Goal: Transaction & Acquisition: Obtain resource

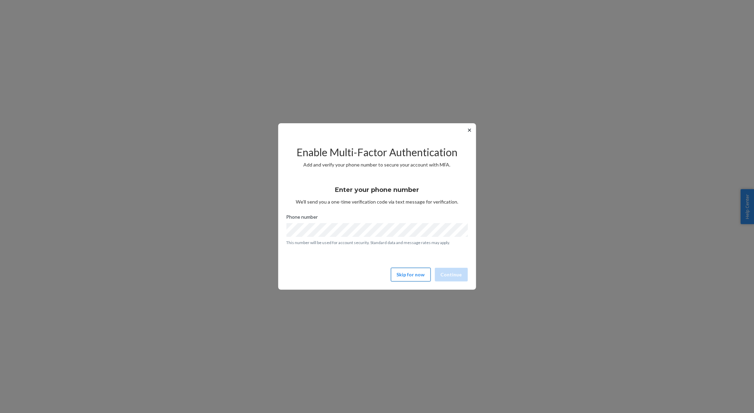
click at [420, 278] on button "Skip for now" at bounding box center [411, 275] width 40 height 14
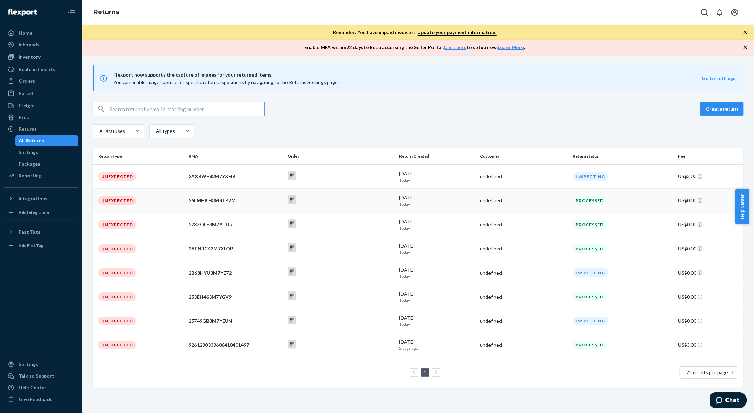
click at [241, 204] on td "26LMHKH3M8TP2M" at bounding box center [235, 201] width 99 height 24
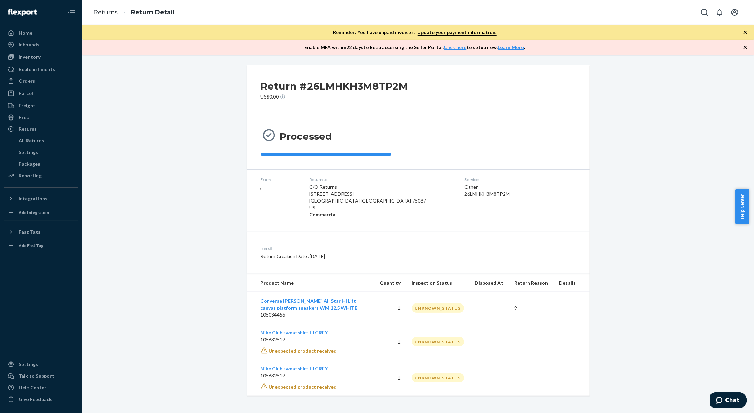
click at [745, 32] on icon "button" at bounding box center [745, 32] width 7 height 7
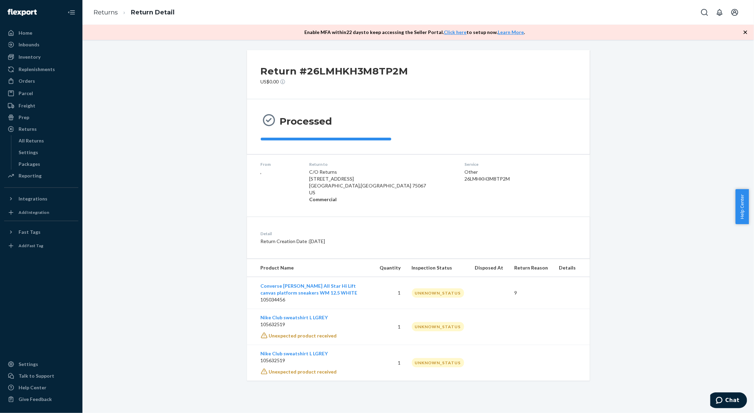
click at [745, 32] on icon "button" at bounding box center [745, 32] width 7 height 7
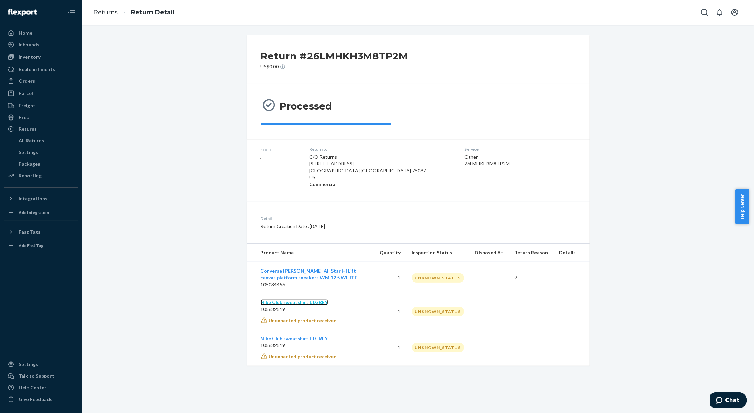
click at [288, 302] on link "Nike Club sweatshirt L LGREY" at bounding box center [294, 303] width 67 height 6
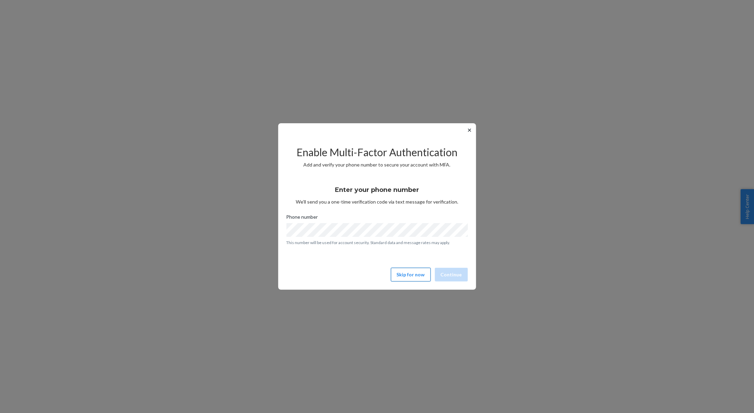
click at [413, 275] on button "Skip for now" at bounding box center [411, 275] width 40 height 14
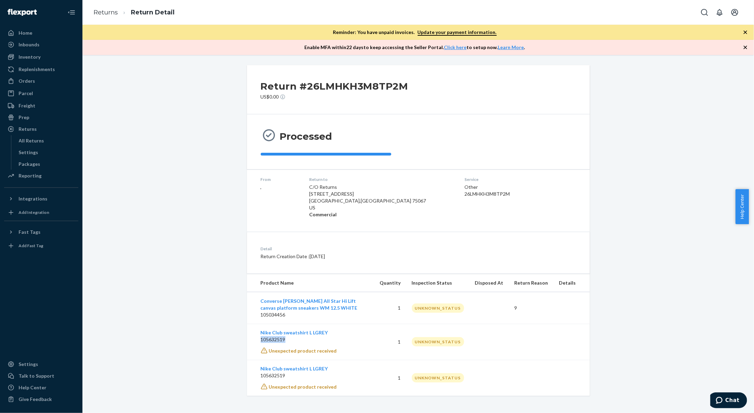
drag, startPoint x: 286, startPoint y: 341, endPoint x: 258, endPoint y: 338, distance: 27.3
click at [261, 338] on p "105632519" at bounding box center [315, 340] width 108 height 7
copy p "105632519"
click at [278, 330] on link "Nike Club sweatshirt L LGREY" at bounding box center [294, 333] width 67 height 6
click at [295, 337] on p "105632519" at bounding box center [315, 340] width 108 height 7
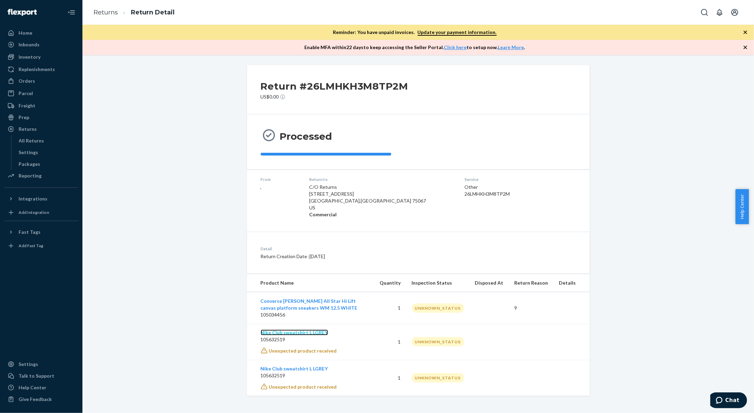
click at [296, 334] on link "Nike Club sweatshirt L LGREY" at bounding box center [294, 333] width 67 height 6
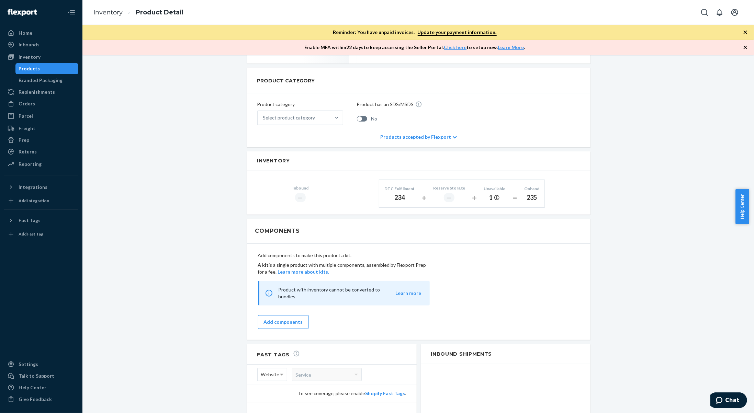
scroll to position [206, 0]
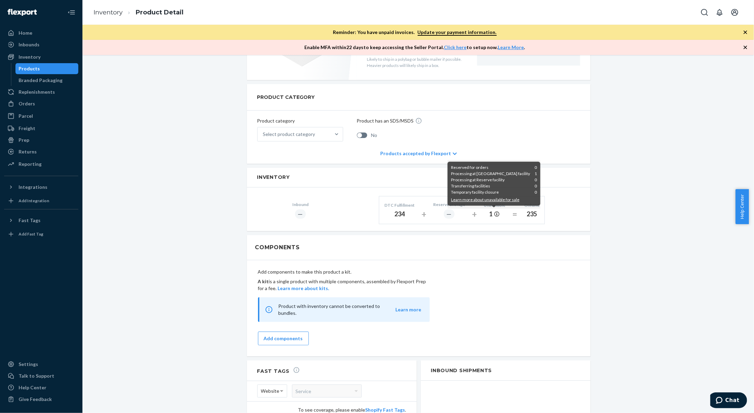
click at [495, 213] on icon at bounding box center [497, 214] width 5 height 5
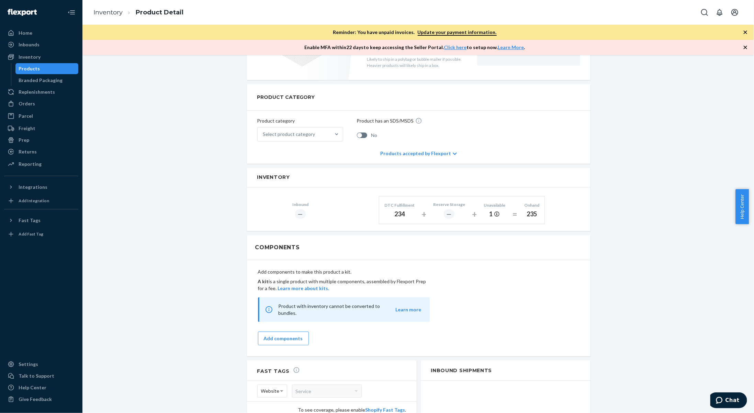
click at [455, 153] on div "PRODUCT CATEGORY Product category Select product category Product has an SDS/MS…" at bounding box center [419, 124] width 344 height 80
click at [446, 152] on div "Products accepted by Flexport" at bounding box center [418, 153] width 77 height 21
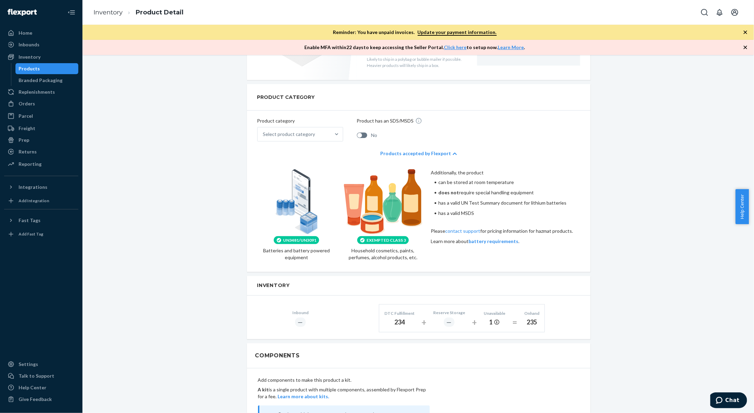
click at [453, 153] on icon at bounding box center [455, 154] width 4 height 2
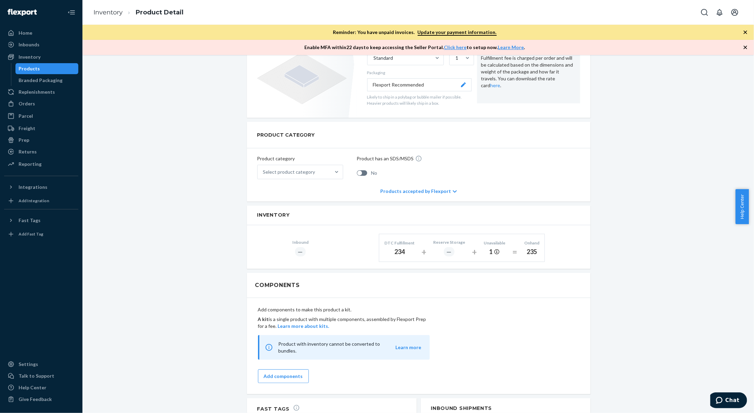
scroll to position [167, 0]
click at [29, 101] on div "Orders" at bounding box center [27, 103] width 16 height 7
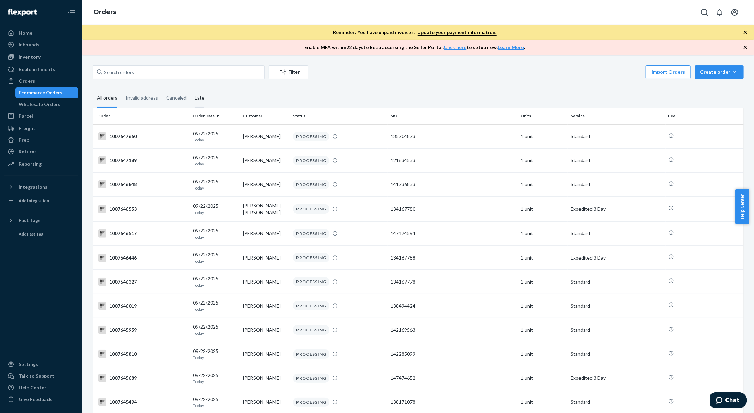
click at [202, 100] on div "Late" at bounding box center [200, 98] width 10 height 19
click at [191, 89] on input "Late" at bounding box center [191, 89] width 0 height 0
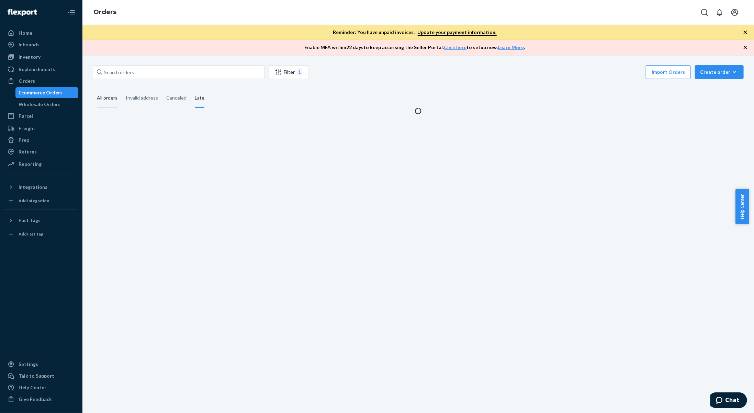
click at [109, 97] on div "All orders" at bounding box center [107, 98] width 21 height 19
click at [93, 89] on input "All orders" at bounding box center [93, 89] width 0 height 0
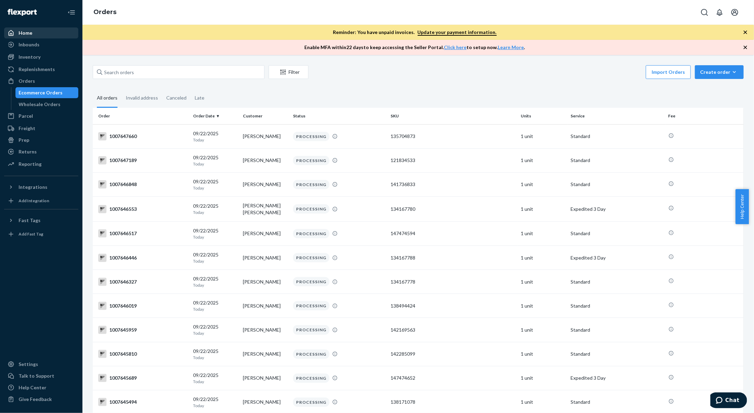
click at [45, 35] on div "Home" at bounding box center [41, 33] width 73 height 10
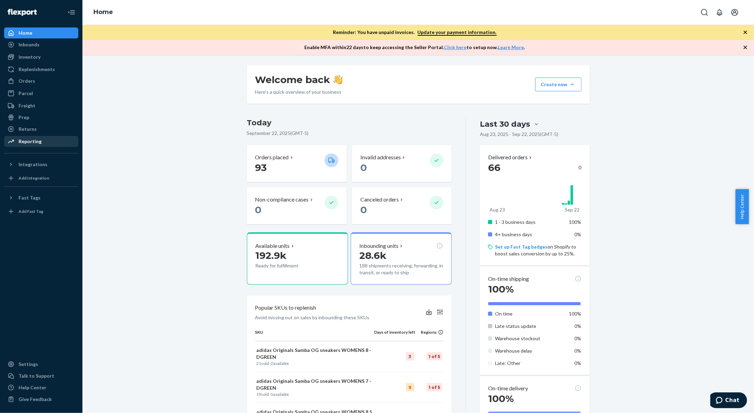
drag, startPoint x: 35, startPoint y: 128, endPoint x: 65, endPoint y: 140, distance: 32.0
click at [35, 128] on div "Returns" at bounding box center [28, 129] width 18 height 7
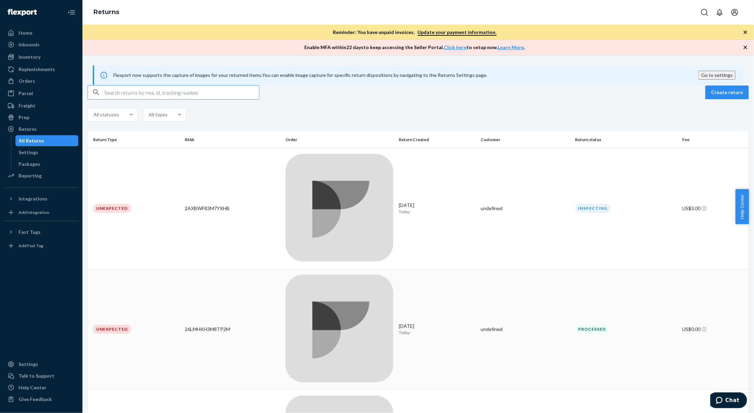
click at [243, 326] on div "26LMHKH3M8TP2M" at bounding box center [232, 329] width 95 height 7
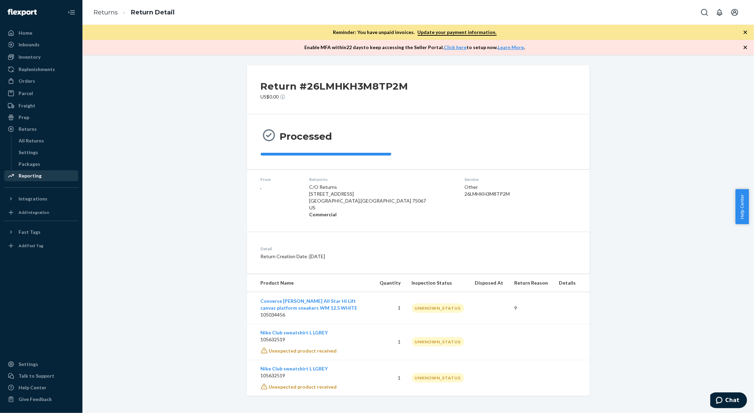
click at [37, 179] on div "Reporting" at bounding box center [30, 176] width 23 height 7
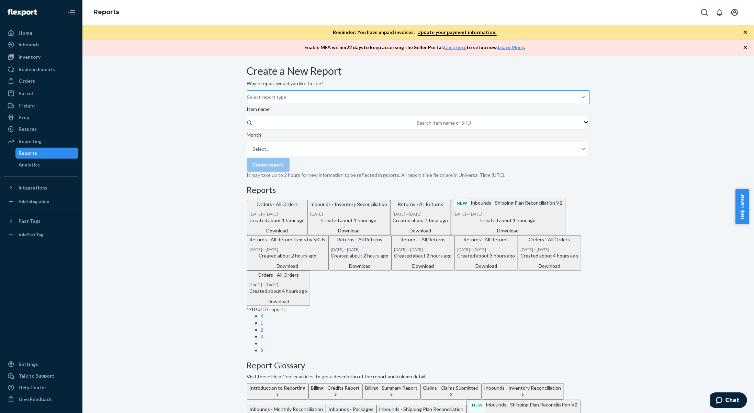
click at [248, 101] on div "Select report type" at bounding box center [247, 97] width 1 height 8
click at [248, 101] on input "Select report type" at bounding box center [247, 97] width 1 height 7
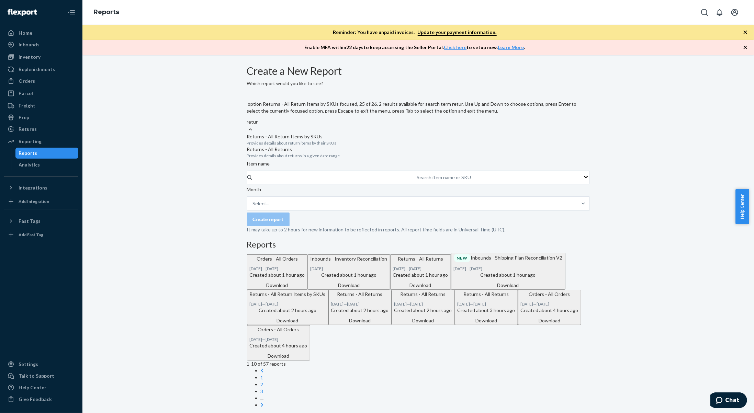
type input "return"
click at [309, 135] on div "Returns - All Return Items by SKUs Provides details about return items by their…" at bounding box center [418, 139] width 343 height 13
click at [261, 125] on input "return" at bounding box center [254, 122] width 14 height 7
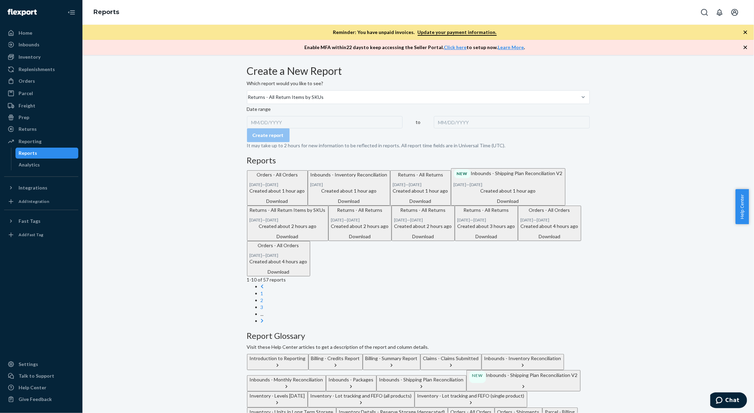
click at [293, 129] on div "MM/DD/YYYY" at bounding box center [325, 122] width 156 height 12
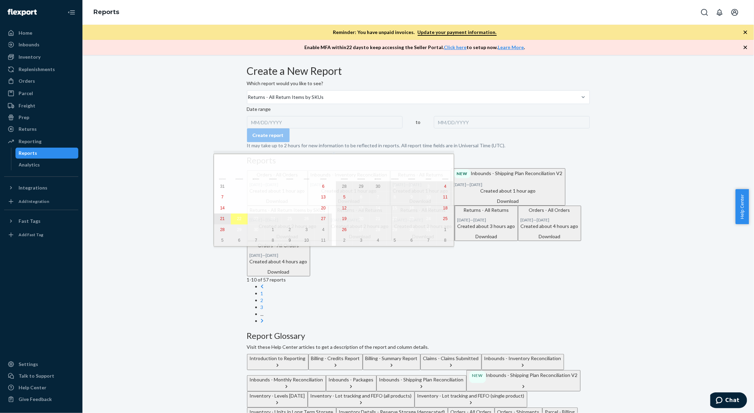
click at [220, 219] on abbr "21" at bounding box center [222, 219] width 4 height 5
click at [237, 221] on abbr "22" at bounding box center [239, 219] width 4 height 5
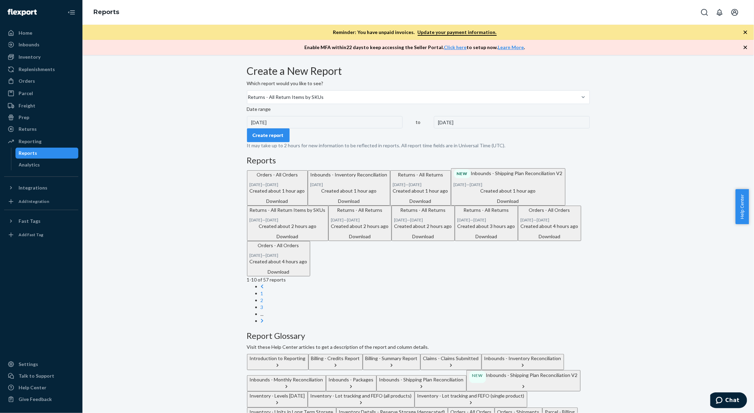
click at [277, 139] on div "Create report" at bounding box center [268, 135] width 31 height 7
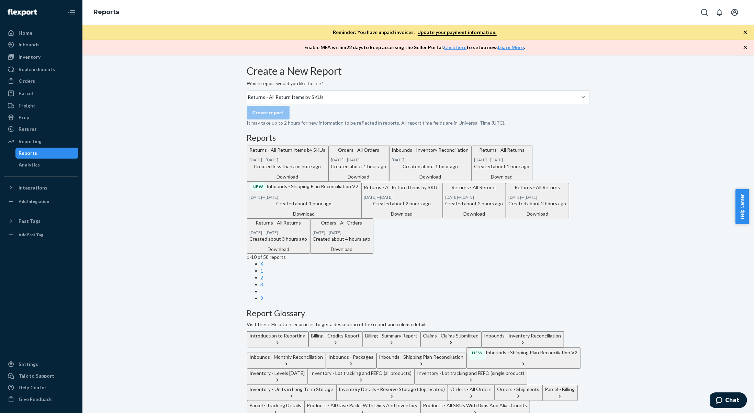
click at [326, 180] on div "Download" at bounding box center [288, 177] width 76 height 7
click at [41, 34] on div "Home" at bounding box center [41, 33] width 73 height 10
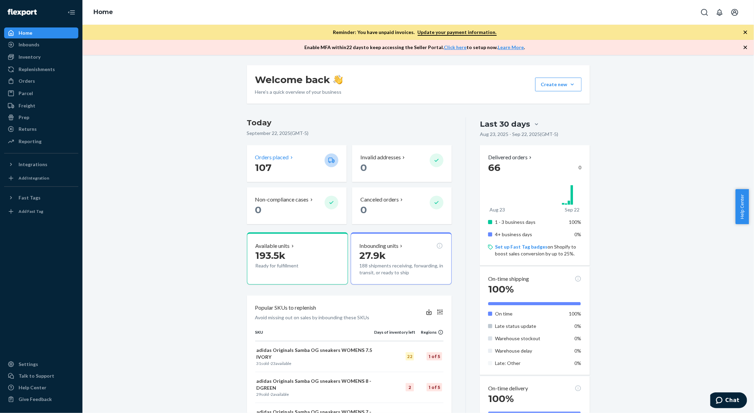
click at [302, 159] on div "Orders placed" at bounding box center [287, 158] width 64 height 8
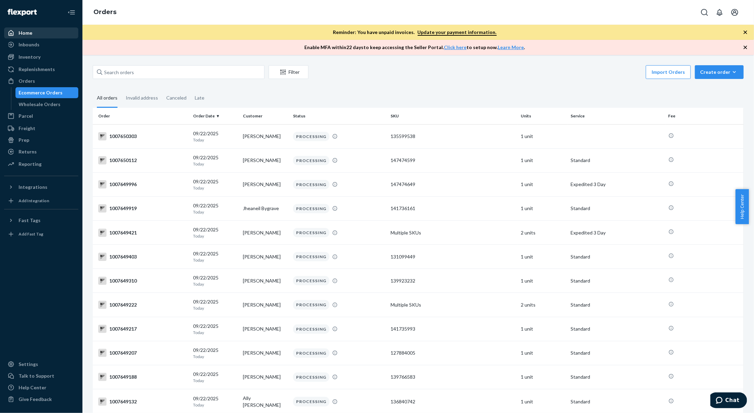
click at [57, 35] on div "Home" at bounding box center [41, 33] width 73 height 10
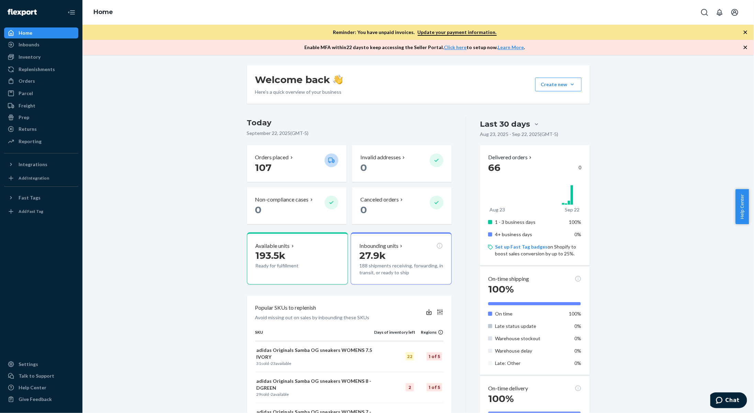
drag, startPoint x: 747, startPoint y: 47, endPoint x: 744, endPoint y: 36, distance: 11.9
click at [747, 47] on icon "button" at bounding box center [745, 47] width 7 height 7
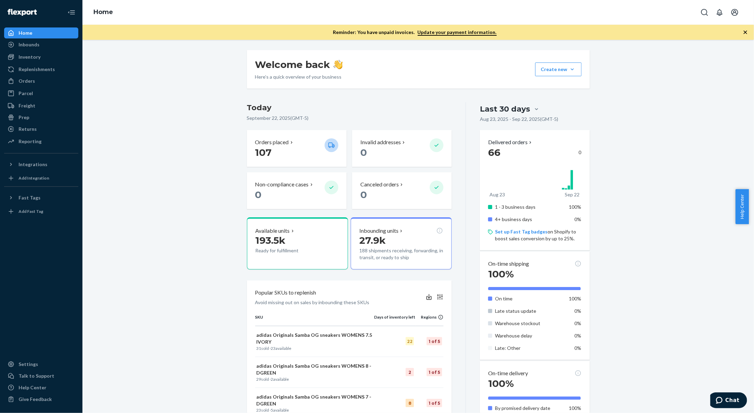
click at [742, 33] on icon "button" at bounding box center [745, 32] width 7 height 7
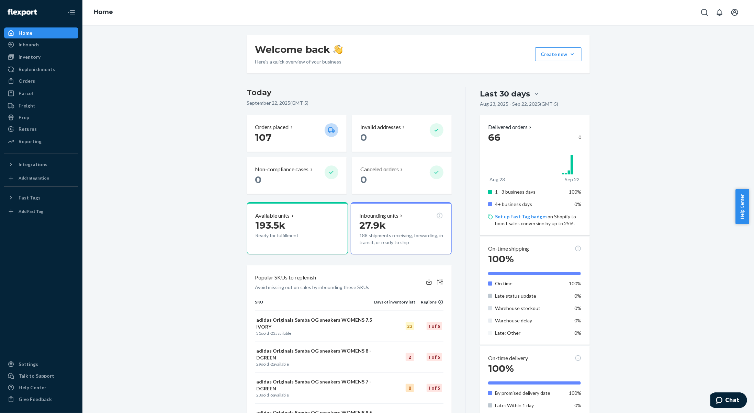
click at [684, 63] on div "Welcome back Here’s a quick overview of your business Create new Create new inb…" at bounding box center [419, 326] width 662 height 582
click at [35, 34] on div "Home" at bounding box center [41, 33] width 73 height 10
click at [39, 44] on div "Inbounds" at bounding box center [41, 45] width 73 height 10
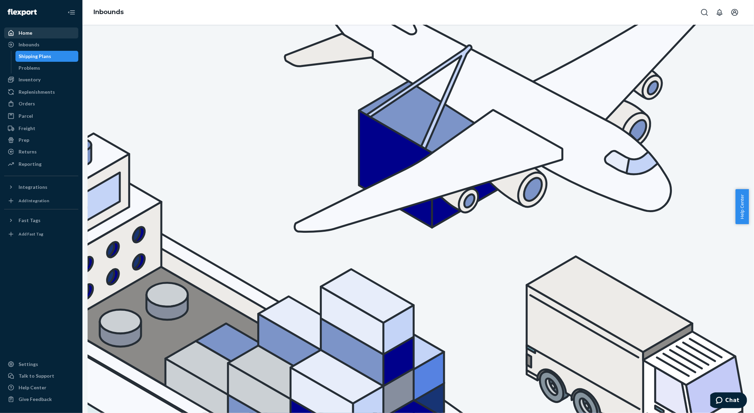
click at [38, 33] on div "Home" at bounding box center [41, 33] width 73 height 10
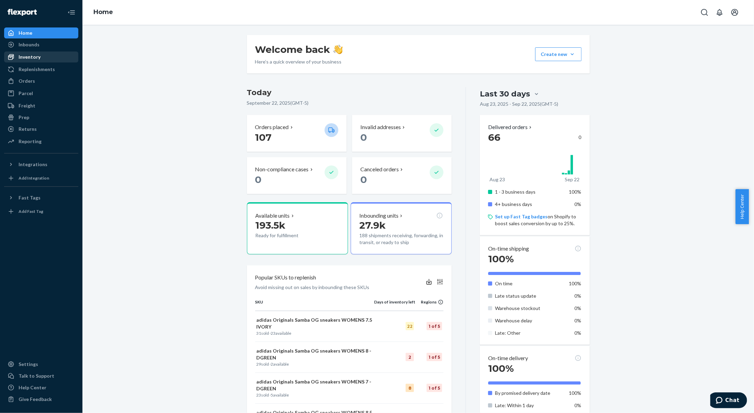
click at [37, 55] on div "Inventory" at bounding box center [30, 57] width 22 height 7
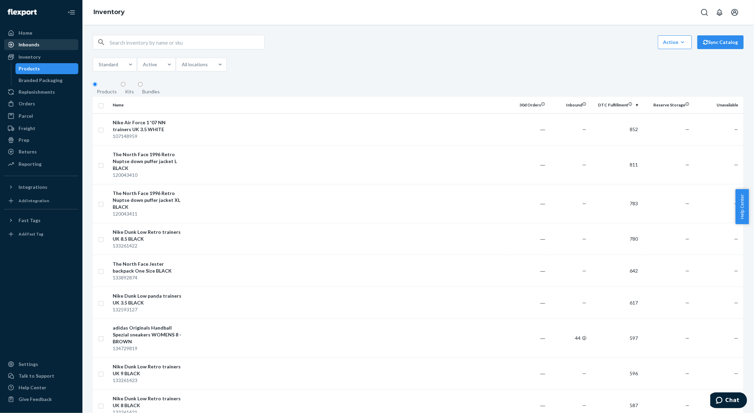
click at [32, 46] on div "Inbounds" at bounding box center [29, 44] width 21 height 7
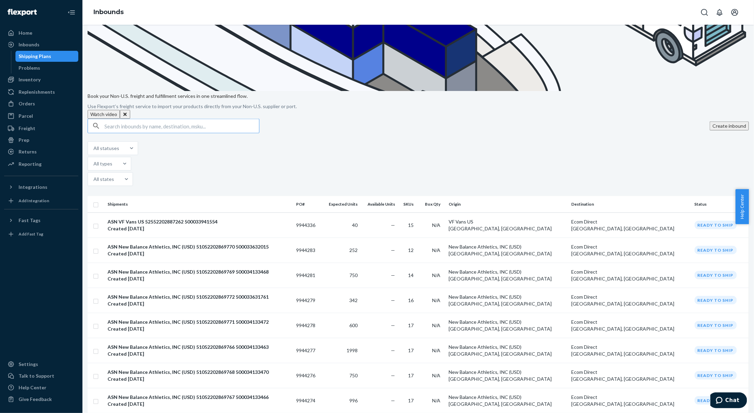
scroll to position [410, 0]
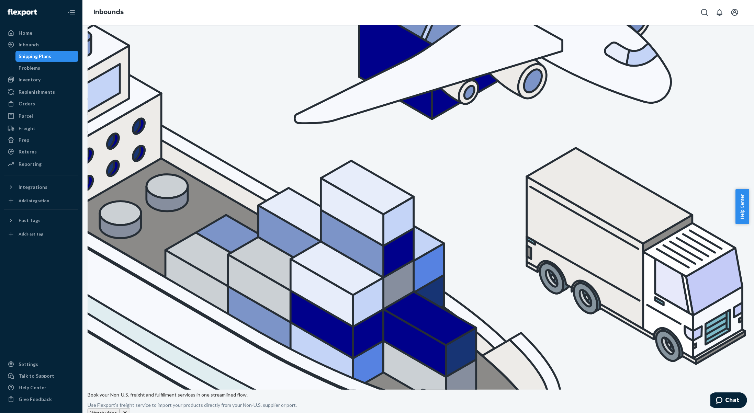
scroll to position [157, 0]
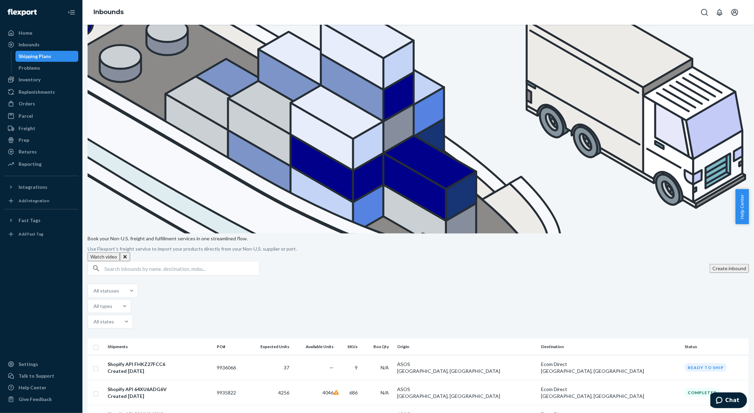
scroll to position [410, 0]
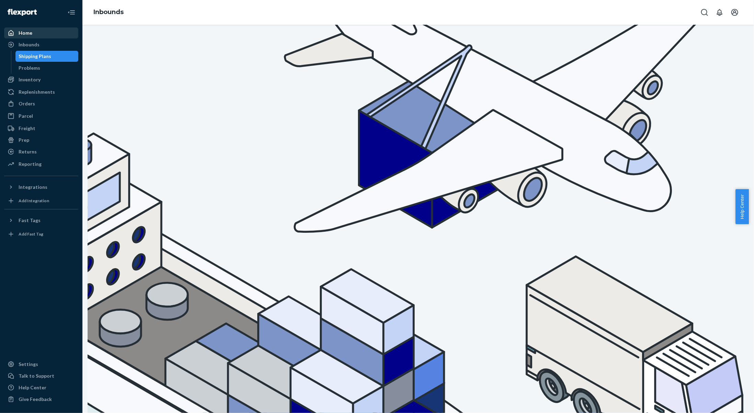
click at [42, 32] on div "Home" at bounding box center [41, 33] width 73 height 10
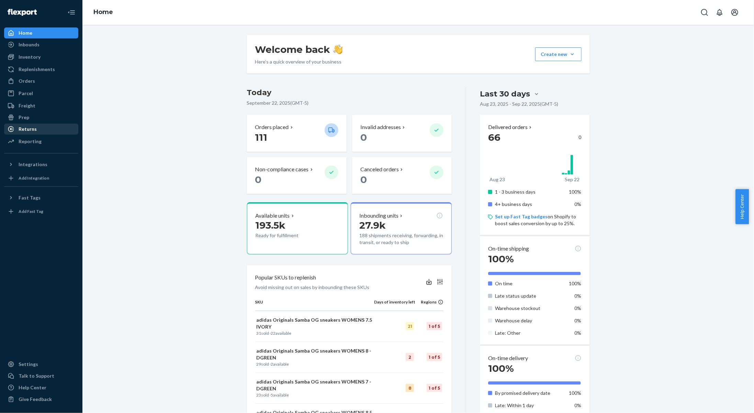
click at [45, 127] on div "Returns" at bounding box center [41, 129] width 73 height 10
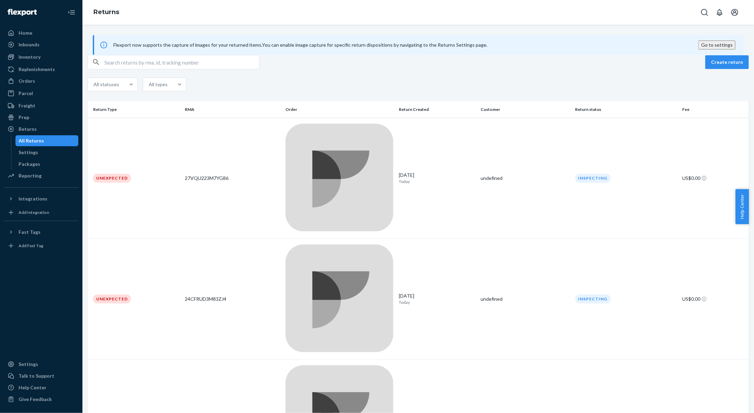
click at [46, 103] on div "Freight" at bounding box center [41, 106] width 73 height 10
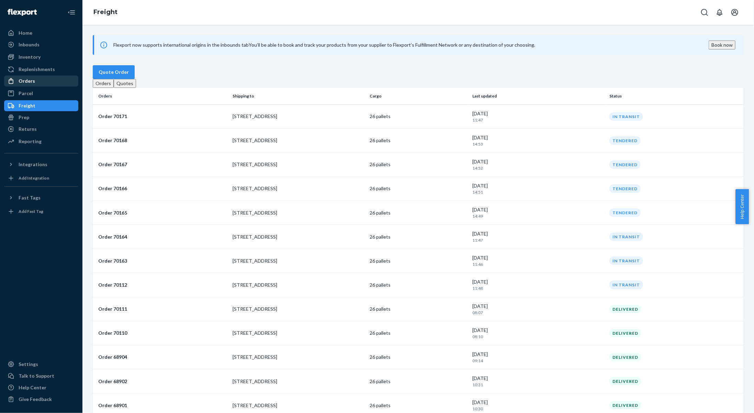
click at [42, 79] on div "Orders" at bounding box center [41, 81] width 73 height 10
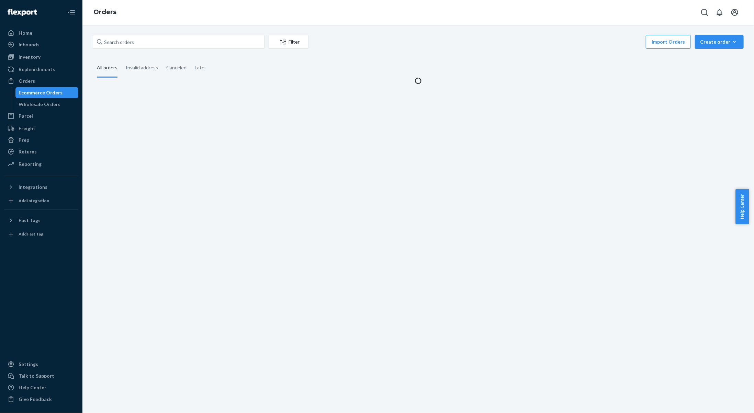
click at [40, 171] on div "Home Inbounds Shipping Plans Problems Inventory Products Branded Packaging Repl…" at bounding box center [41, 206] width 82 height 413
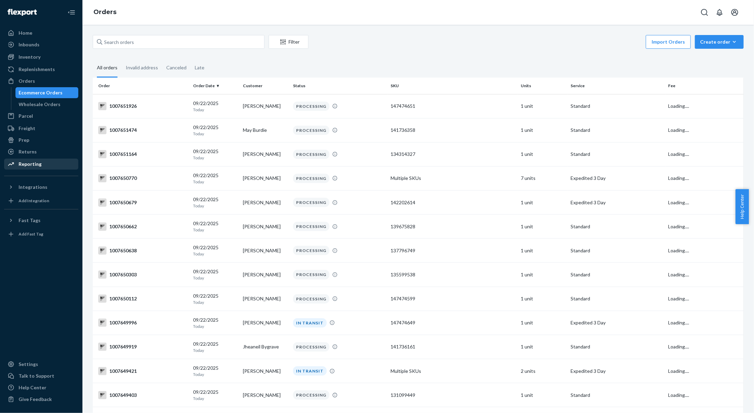
click at [41, 166] on div "Reporting" at bounding box center [41, 164] width 73 height 10
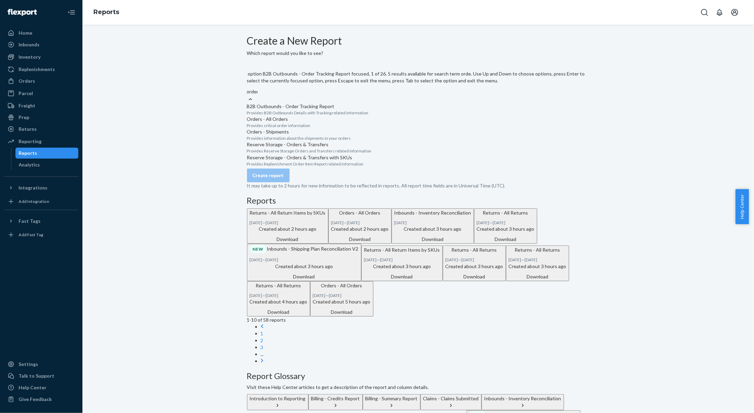
type input "orders"
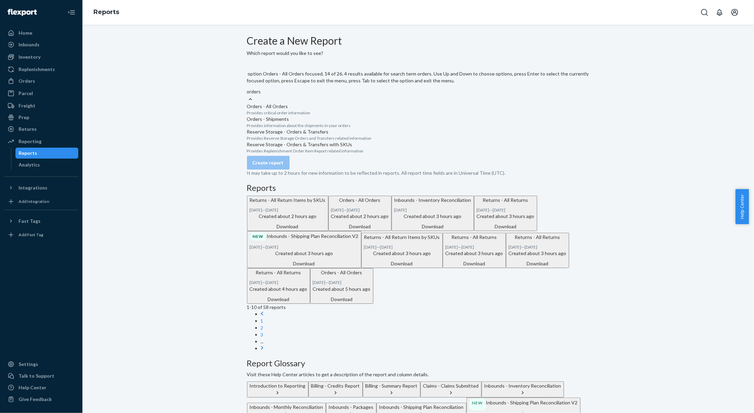
click at [329, 110] on p "Provides critical order information" at bounding box center [418, 113] width 343 height 6
click at [262, 95] on input "orders" at bounding box center [254, 91] width 14 height 7
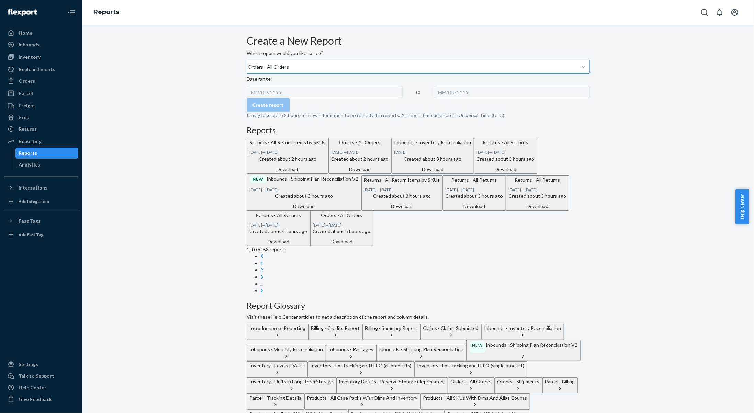
click at [276, 98] on div "MM/DD/YYYY" at bounding box center [325, 92] width 156 height 12
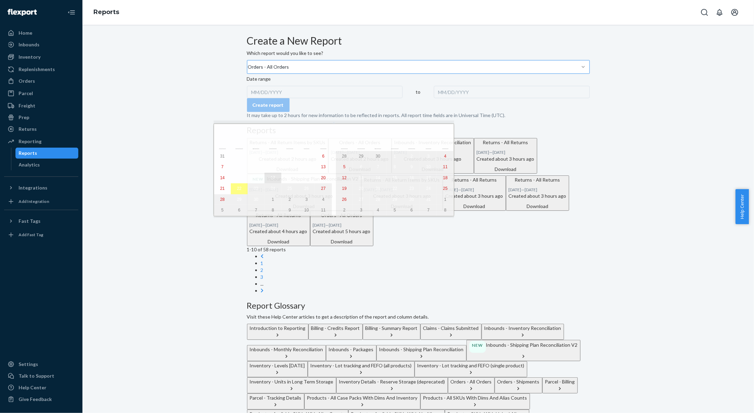
click at [265, 179] on button "17" at bounding box center [273, 178] width 17 height 11
click at [237, 191] on abbr "22" at bounding box center [239, 188] width 4 height 5
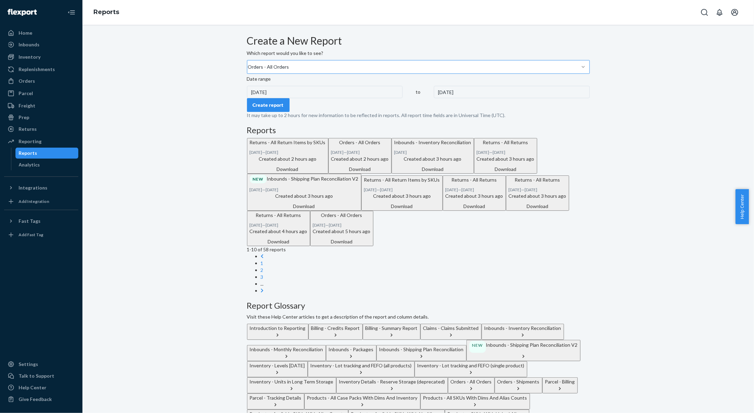
click at [276, 109] on div "Create report" at bounding box center [268, 105] width 31 height 7
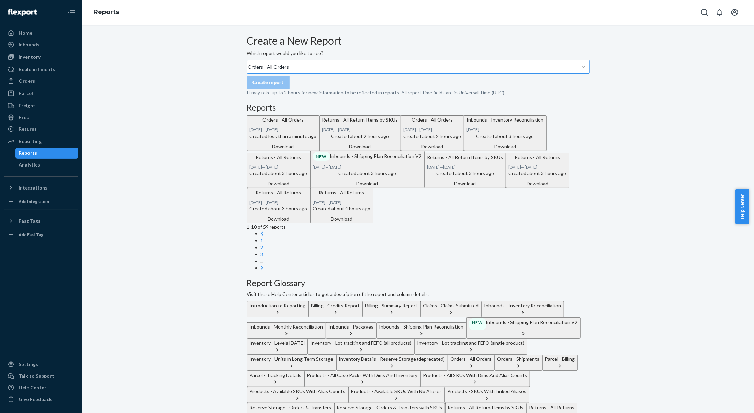
click at [317, 150] on div "Download" at bounding box center [283, 146] width 67 height 7
click at [289, 70] on div "Orders - All Orders" at bounding box center [268, 67] width 41 height 7
click at [248, 70] on input "orders" at bounding box center [247, 67] width 1 height 7
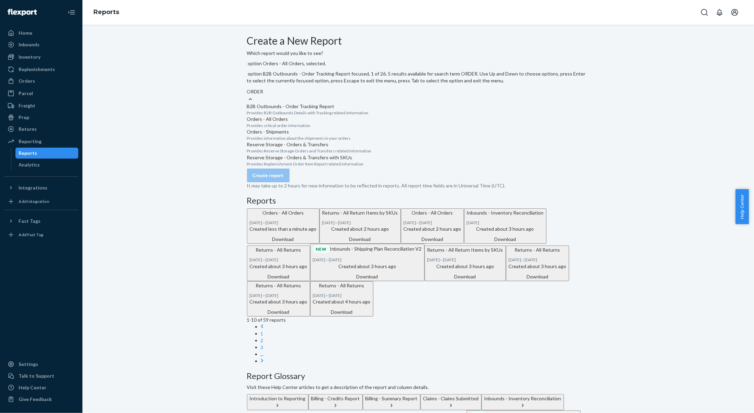
type input "ORDERS"
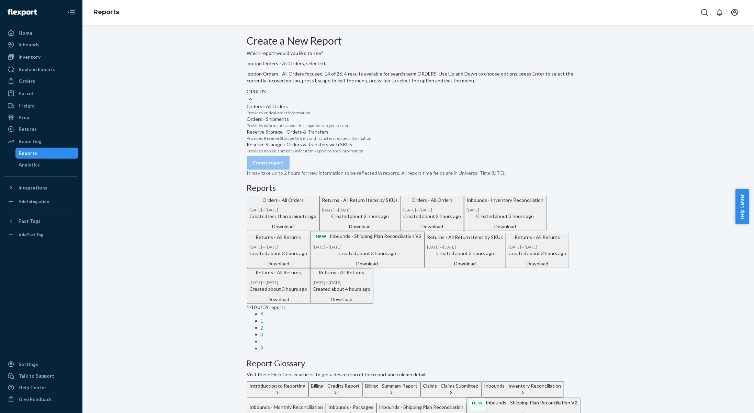
click at [304, 103] on div "Orders - All Orders Provides critical order information" at bounding box center [418, 109] width 343 height 13
click at [267, 95] on input "ORDERS" at bounding box center [257, 91] width 20 height 7
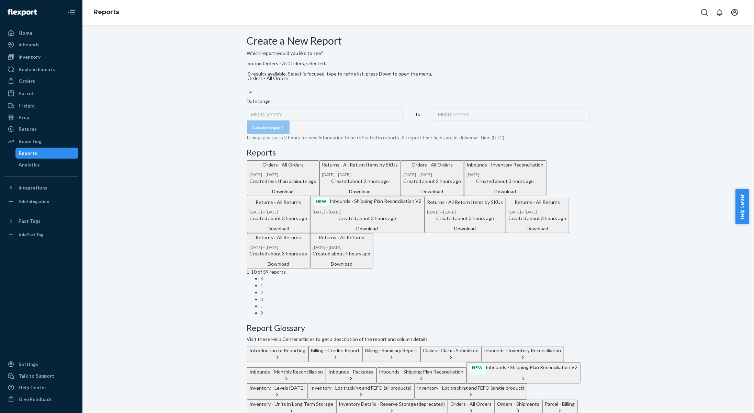
click at [279, 118] on div "MM/DD/YYYY" at bounding box center [325, 114] width 156 height 12
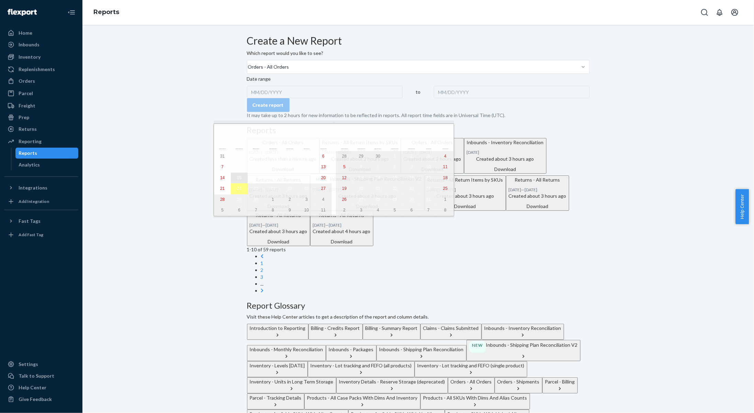
click at [231, 180] on button "15" at bounding box center [239, 178] width 17 height 11
click at [237, 191] on abbr "22" at bounding box center [239, 188] width 4 height 5
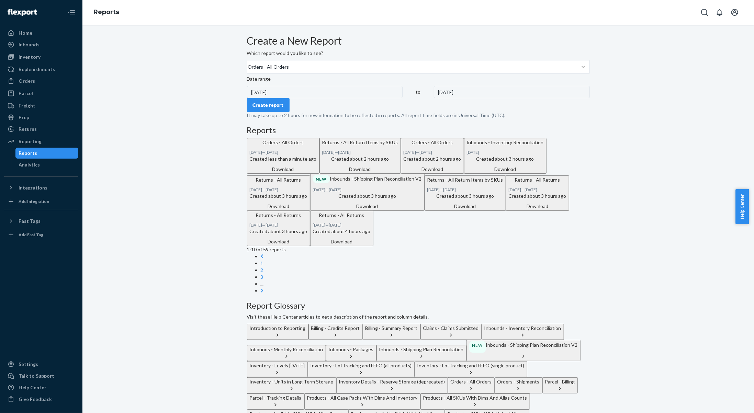
click at [284, 109] on div "Create report" at bounding box center [268, 105] width 31 height 7
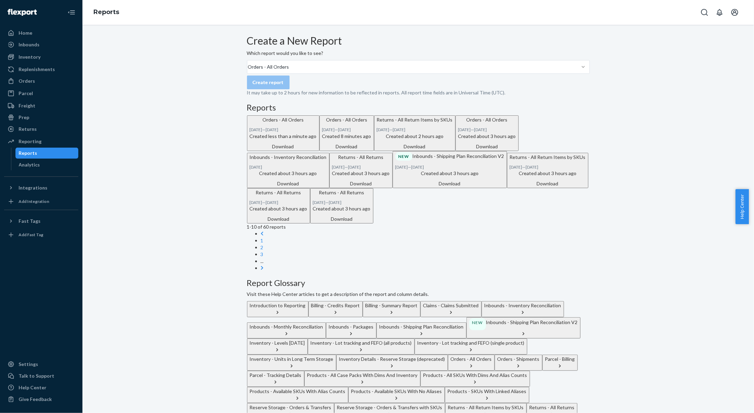
click at [317, 150] on div "Download" at bounding box center [283, 146] width 67 height 7
click at [52, 81] on div "Orders" at bounding box center [41, 81] width 73 height 10
